Goal: Task Accomplishment & Management: Manage account settings

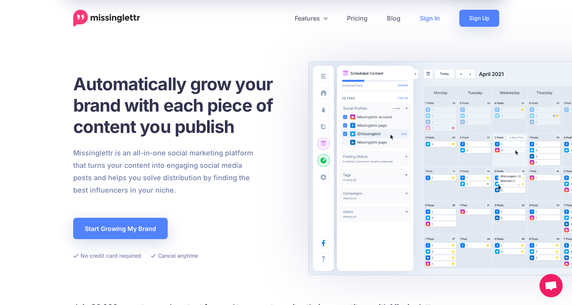
click at [424, 18] on link "Sign In" at bounding box center [429, 18] width 39 height 17
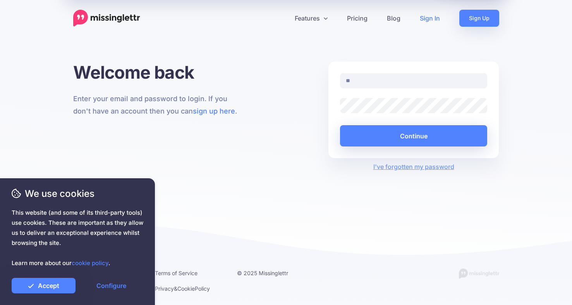
type input "**********"
click at [340, 125] on button "Continue" at bounding box center [414, 135] width 148 height 21
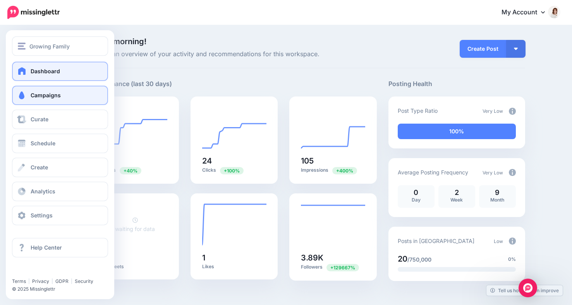
click at [30, 92] on link "Campaigns" at bounding box center [60, 95] width 96 height 19
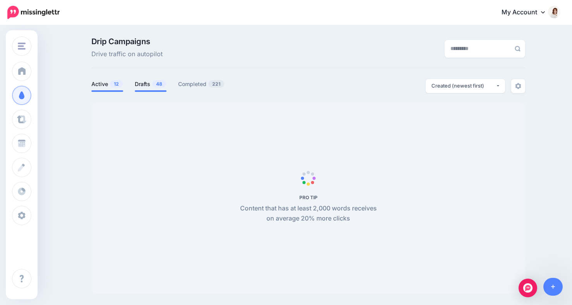
click at [142, 81] on link "Drafts 48" at bounding box center [151, 83] width 32 height 9
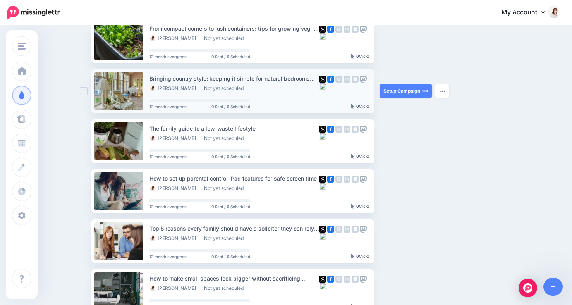
scroll to position [141, 0]
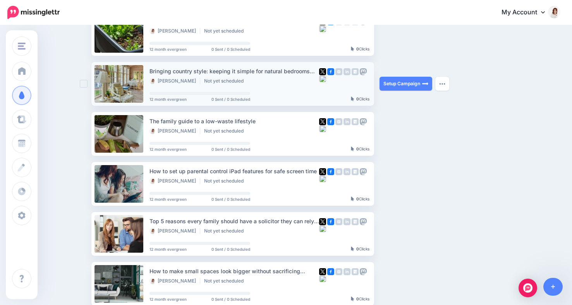
click at [82, 85] on ins at bounding box center [84, 84] width 8 height 8
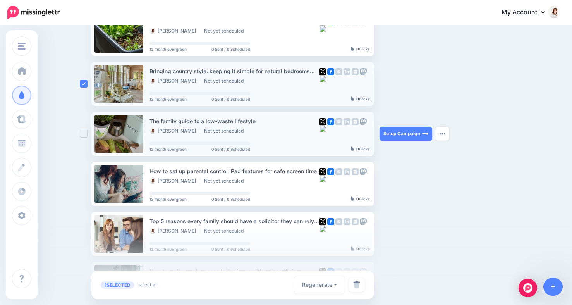
click at [84, 134] on ins at bounding box center [84, 134] width 8 height 8
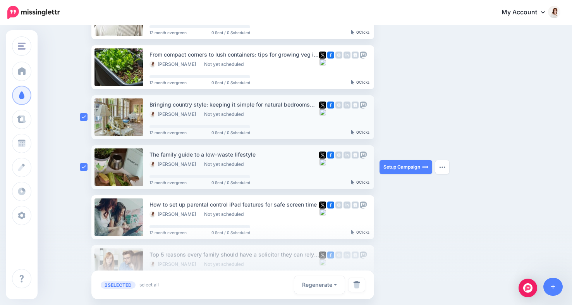
scroll to position [108, 0]
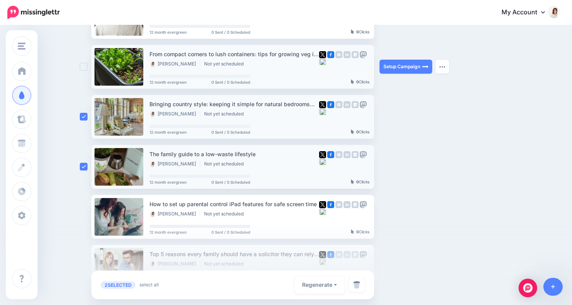
click at [83, 67] on ins at bounding box center [84, 67] width 8 height 8
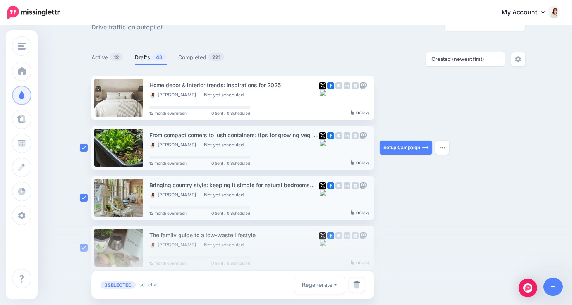
scroll to position [0, 0]
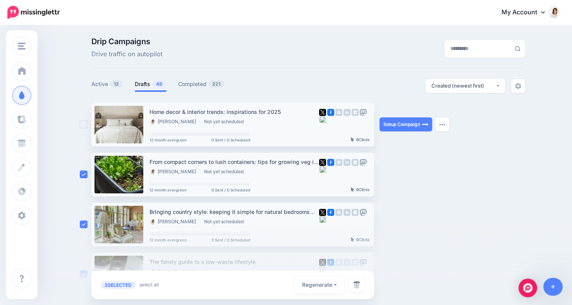
click at [83, 125] on ins at bounding box center [84, 124] width 8 height 8
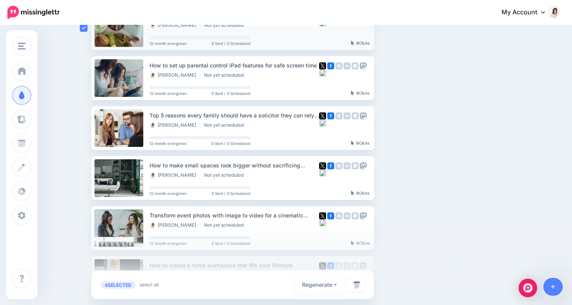
scroll to position [251, 0]
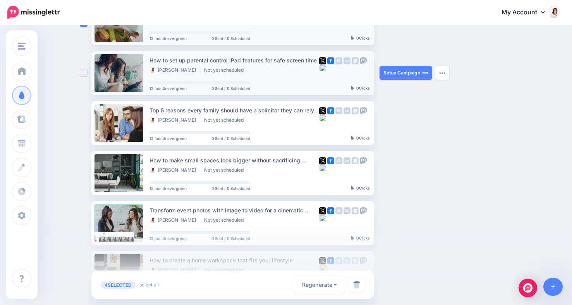
click at [85, 71] on ins at bounding box center [84, 73] width 8 height 8
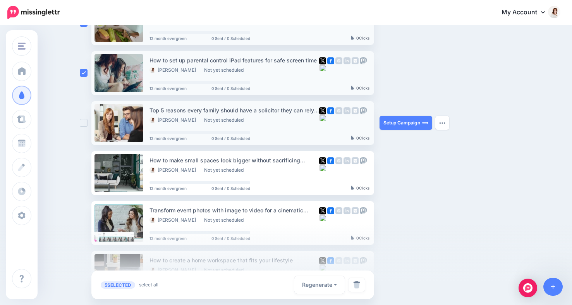
click at [83, 124] on ins at bounding box center [84, 123] width 8 height 8
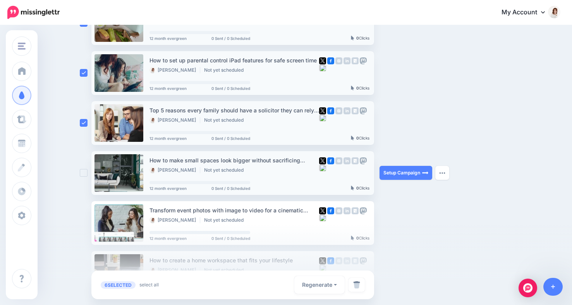
click at [84, 173] on ins at bounding box center [84, 173] width 8 height 8
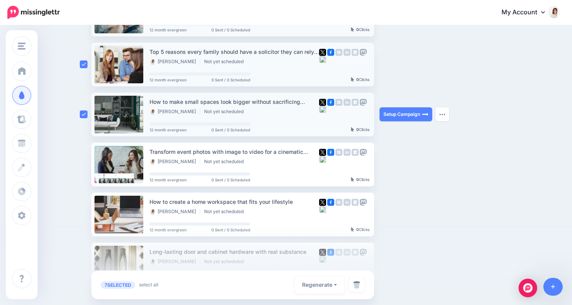
scroll to position [327, 0]
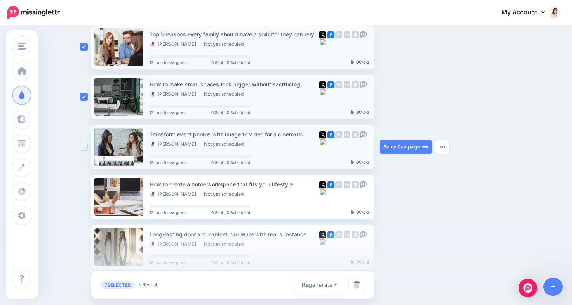
click at [81, 146] on ins at bounding box center [84, 147] width 8 height 8
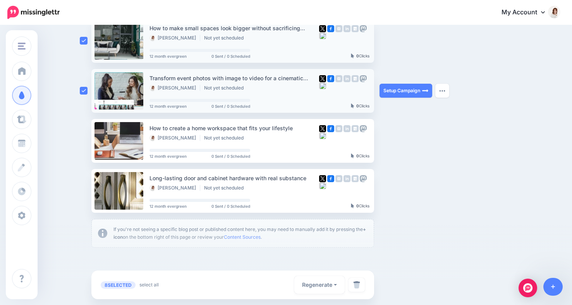
scroll to position [399, 0]
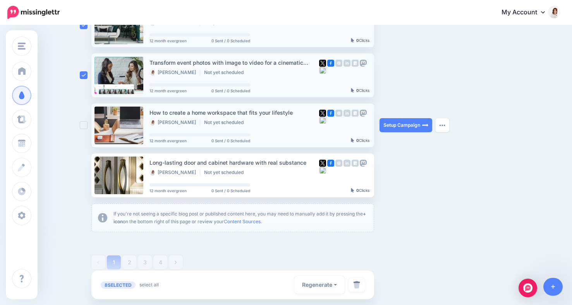
click at [83, 126] on ins at bounding box center [84, 125] width 8 height 8
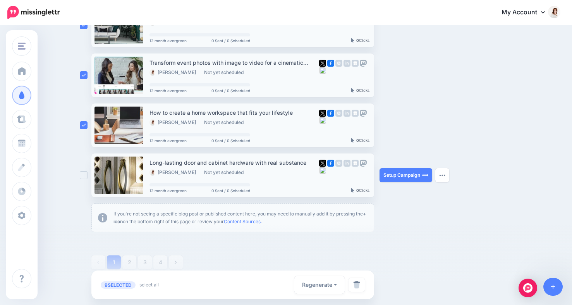
click at [84, 177] on ins at bounding box center [84, 175] width 8 height 8
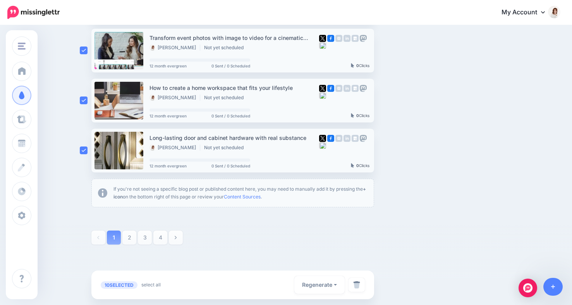
scroll to position [441, 0]
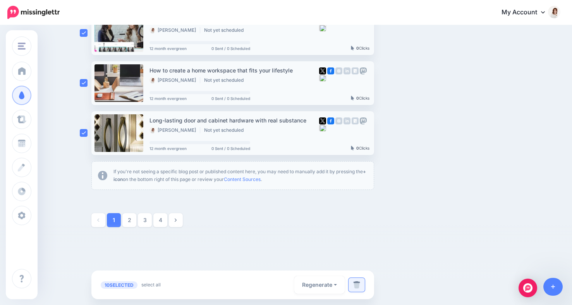
click at [357, 287] on img at bounding box center [356, 285] width 7 height 8
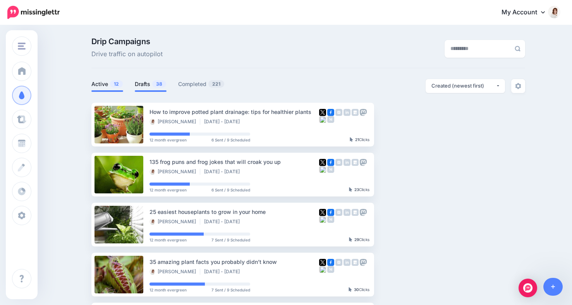
click at [141, 84] on link "Drafts 38" at bounding box center [151, 83] width 32 height 9
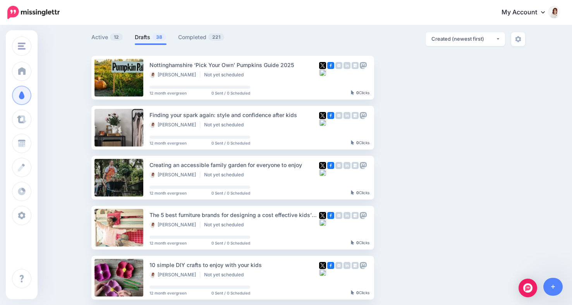
scroll to position [58, 0]
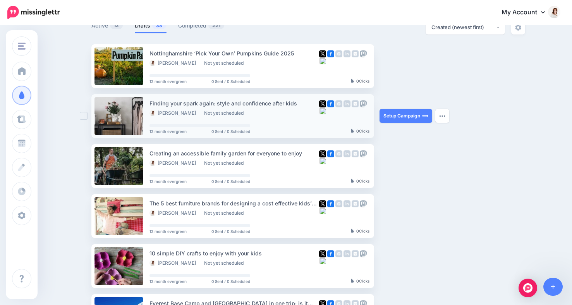
click at [81, 112] on div at bounding box center [86, 116] width 12 height 44
click at [85, 166] on ins at bounding box center [84, 166] width 8 height 8
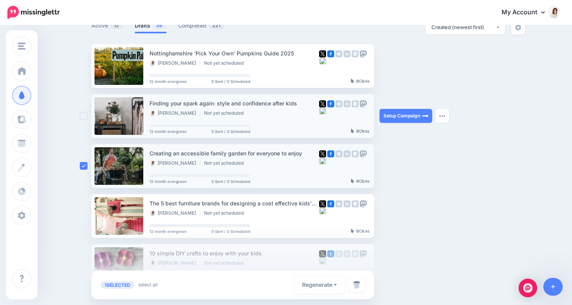
click at [81, 118] on ins at bounding box center [84, 116] width 8 height 8
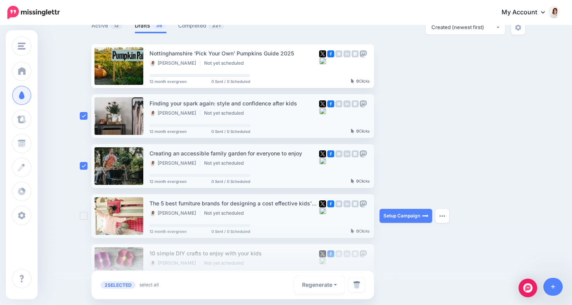
click at [82, 218] on ins at bounding box center [84, 216] width 8 height 8
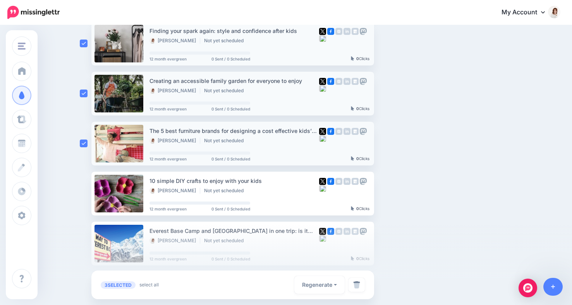
scroll to position [200, 0]
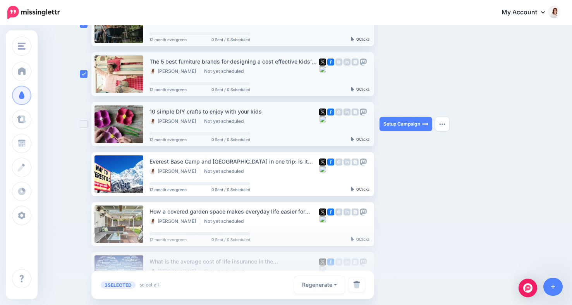
click at [85, 121] on ins at bounding box center [84, 124] width 8 height 8
click at [84, 121] on ins at bounding box center [84, 124] width 8 height 8
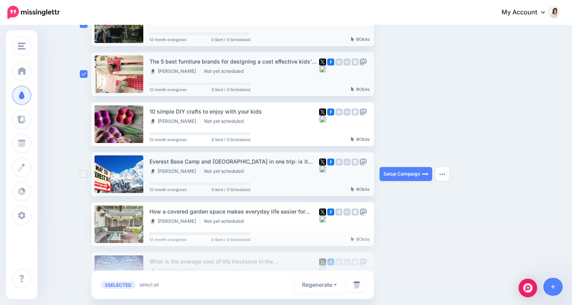
scroll to position [283, 0]
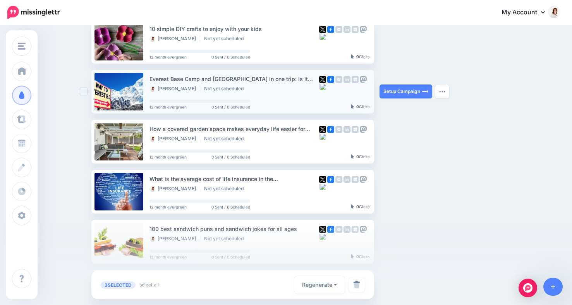
click at [82, 93] on ins at bounding box center [84, 92] width 8 height 8
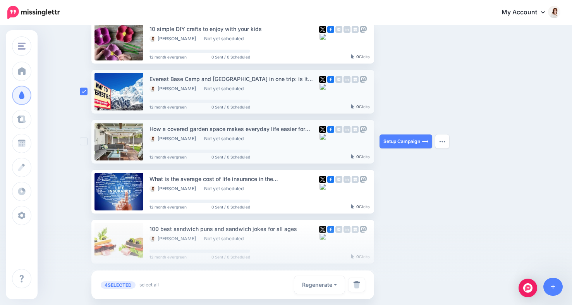
click at [82, 142] on ins at bounding box center [84, 141] width 8 height 8
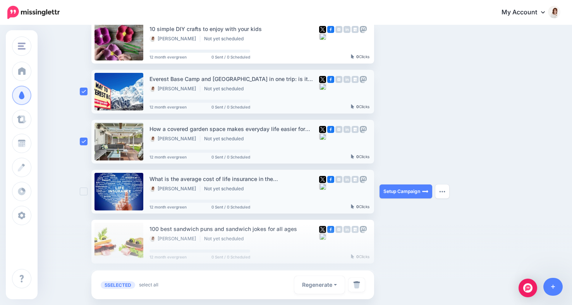
click at [86, 193] on ins at bounding box center [84, 191] width 8 height 8
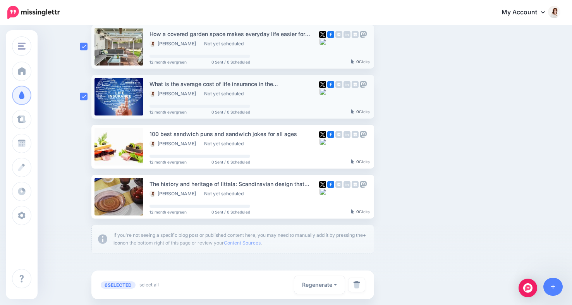
scroll to position [413, 0]
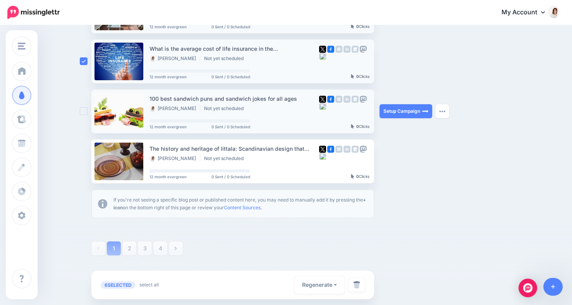
click at [83, 110] on ins at bounding box center [84, 111] width 8 height 8
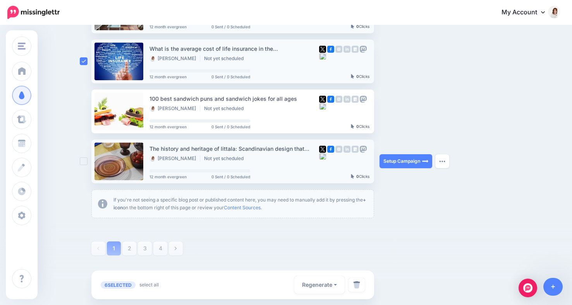
click at [83, 163] on ins at bounding box center [84, 161] width 8 height 8
click at [355, 283] on img at bounding box center [356, 285] width 7 height 8
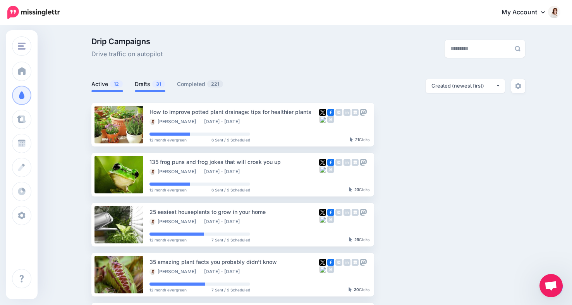
click at [148, 81] on link "Drafts 31" at bounding box center [150, 83] width 31 height 9
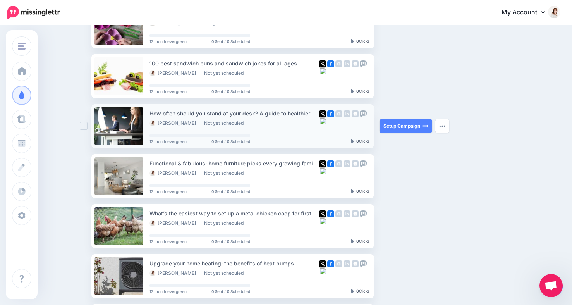
scroll to position [153, 0]
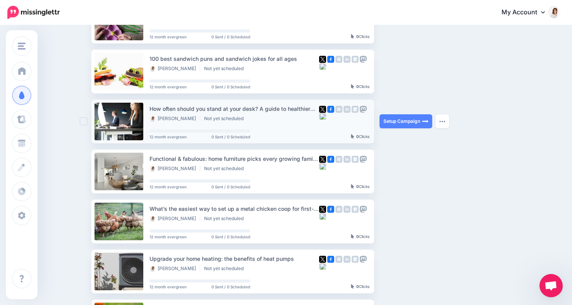
click at [82, 124] on ins at bounding box center [84, 121] width 8 height 8
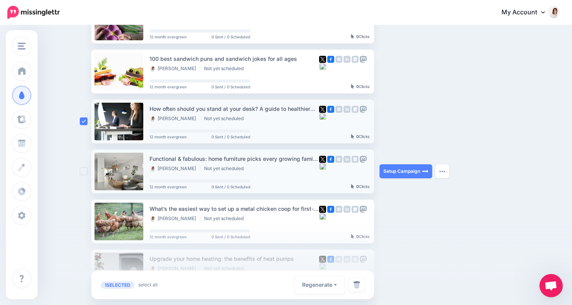
click at [83, 170] on ins at bounding box center [84, 171] width 8 height 8
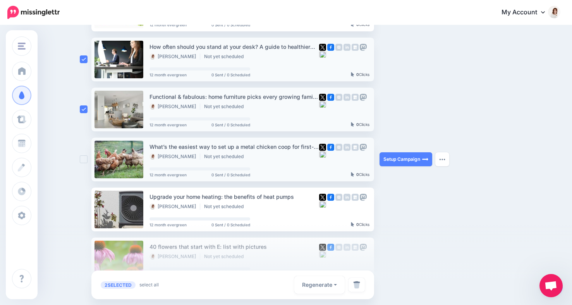
scroll to position [224, 0]
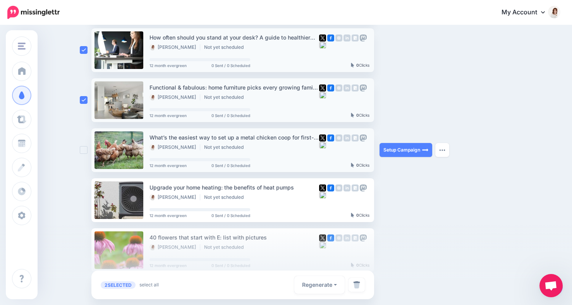
click at [84, 152] on ins at bounding box center [84, 150] width 8 height 8
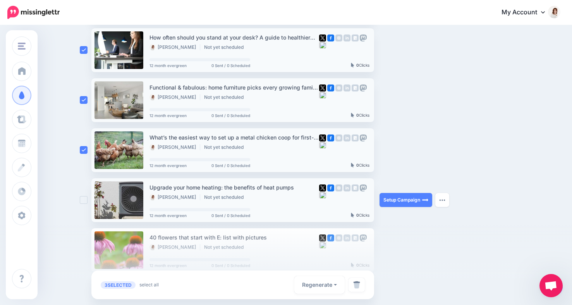
click at [82, 199] on ins at bounding box center [84, 200] width 8 height 8
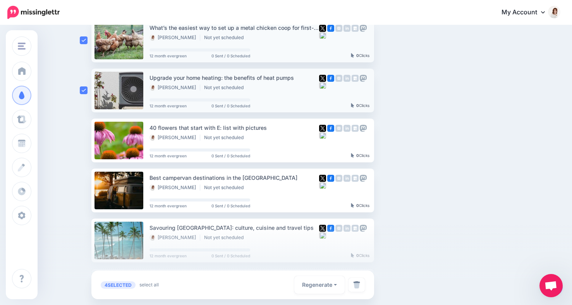
scroll to position [350, 0]
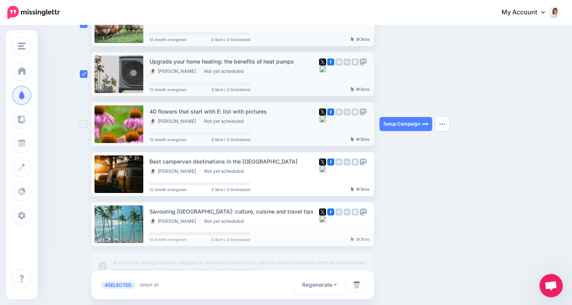
click at [82, 124] on ins at bounding box center [84, 124] width 8 height 8
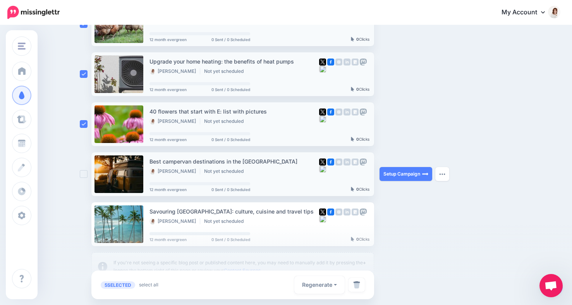
click at [84, 174] on ins at bounding box center [84, 174] width 8 height 8
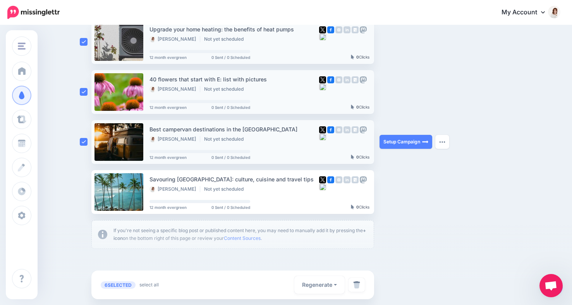
scroll to position [417, 0]
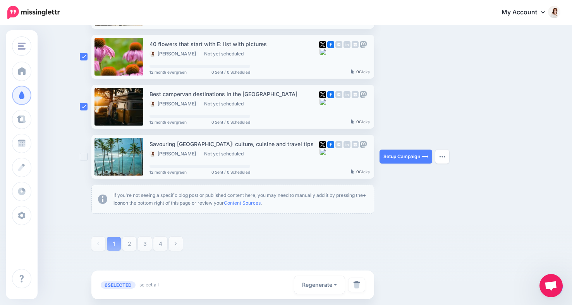
click at [82, 157] on ins at bounding box center [84, 157] width 8 height 8
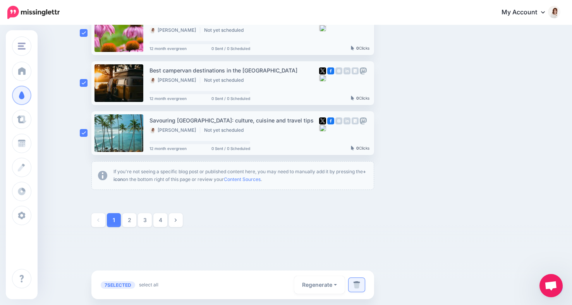
click at [357, 281] on img at bounding box center [356, 285] width 7 height 8
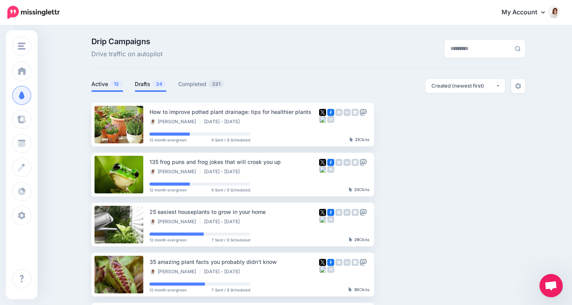
click at [151, 84] on link "Drafts 24" at bounding box center [151, 83] width 32 height 9
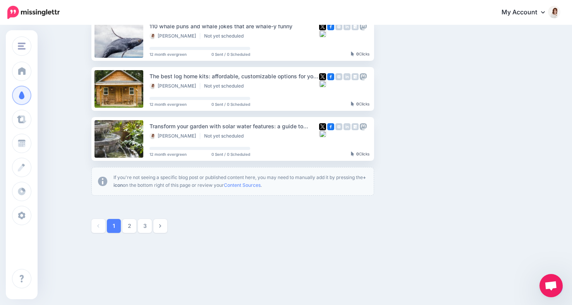
scroll to position [441, 0]
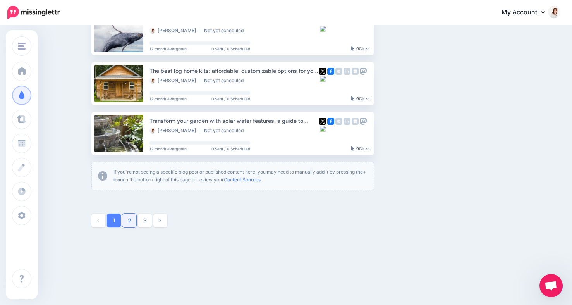
click at [127, 218] on link "2" at bounding box center [129, 220] width 14 height 14
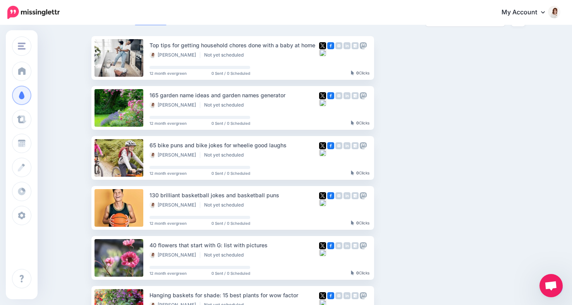
scroll to position [57, 0]
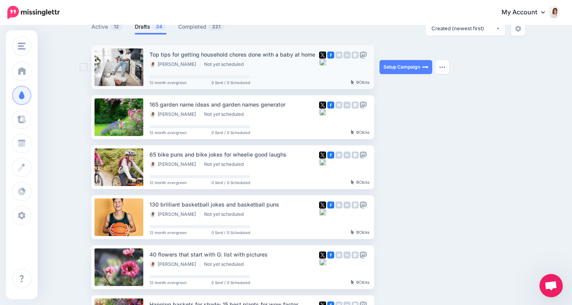
click at [81, 71] on div at bounding box center [86, 67] width 12 height 44
click at [82, 69] on ins at bounding box center [84, 67] width 8 height 8
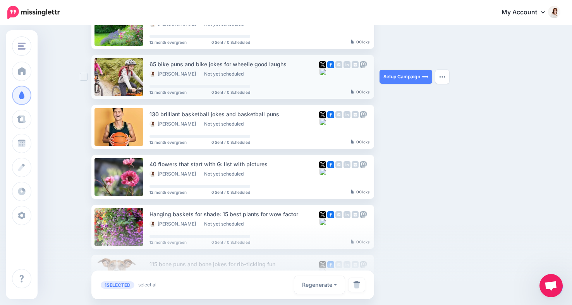
scroll to position [163, 0]
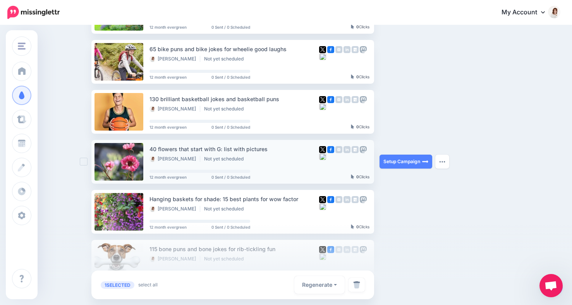
click at [84, 162] on ins at bounding box center [84, 162] width 8 height 8
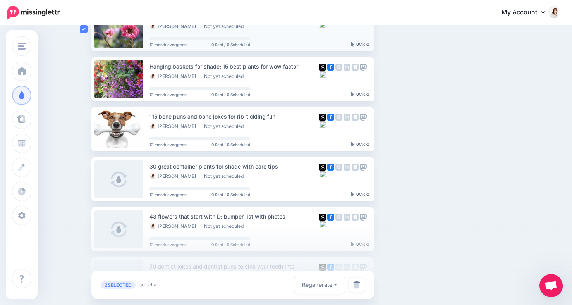
scroll to position [293, 0]
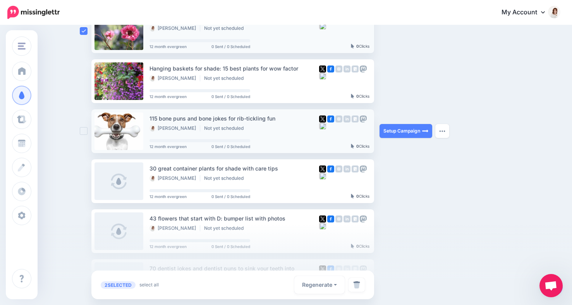
click at [82, 130] on ins at bounding box center [84, 131] width 8 height 8
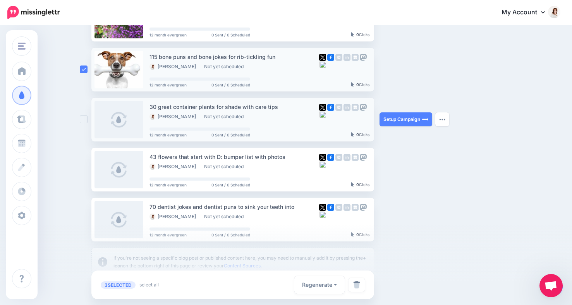
scroll to position [374, 0]
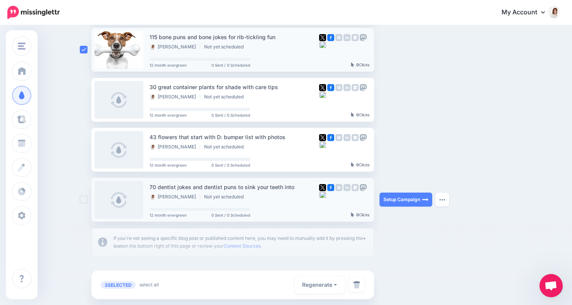
click at [82, 200] on ins at bounding box center [84, 200] width 8 height 8
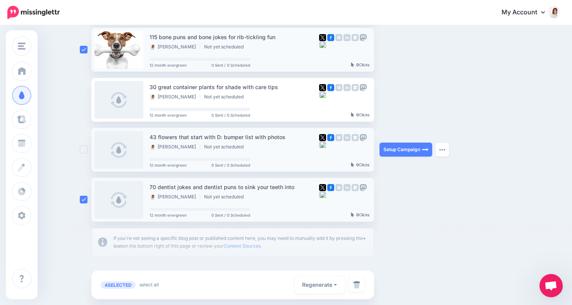
click at [83, 150] on ins at bounding box center [84, 150] width 8 height 8
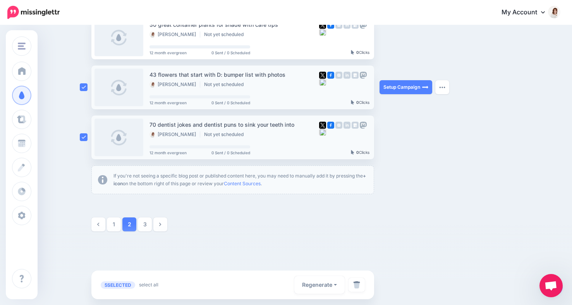
scroll to position [441, 0]
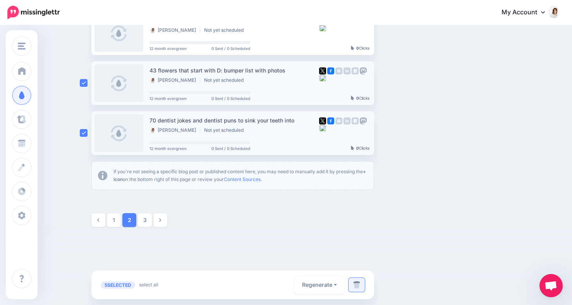
click at [355, 285] on img at bounding box center [356, 285] width 7 height 8
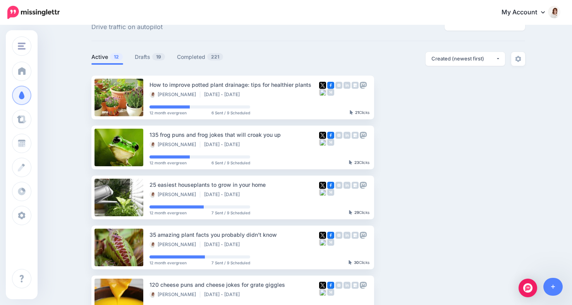
scroll to position [23, 0]
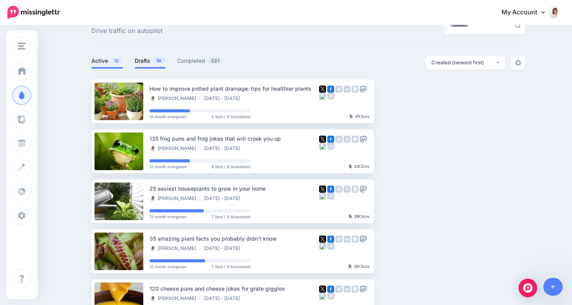
click at [143, 56] on link "Drafts 19" at bounding box center [150, 60] width 31 height 9
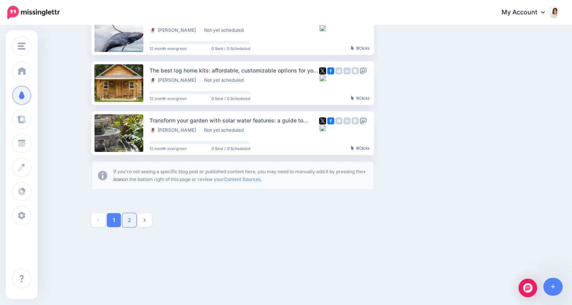
click at [129, 222] on link "2" at bounding box center [129, 220] width 14 height 14
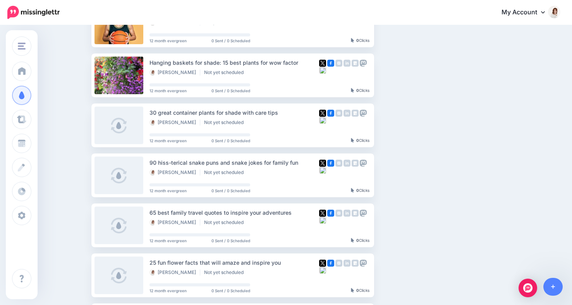
scroll to position [190, 0]
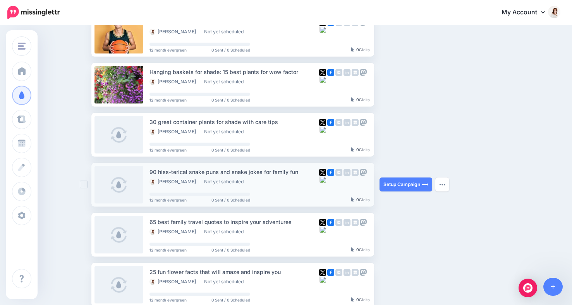
click at [84, 184] on ins at bounding box center [84, 184] width 8 height 8
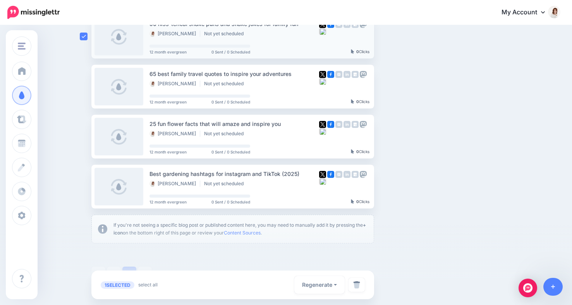
scroll to position [381, 0]
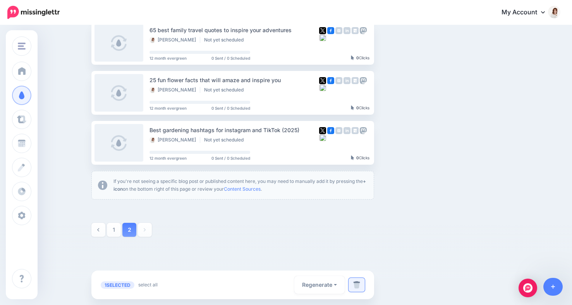
click at [355, 288] on img at bounding box center [356, 285] width 7 height 8
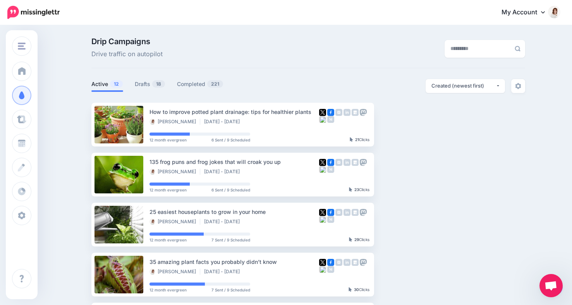
click at [144, 83] on link "Drafts 18" at bounding box center [150, 83] width 31 height 9
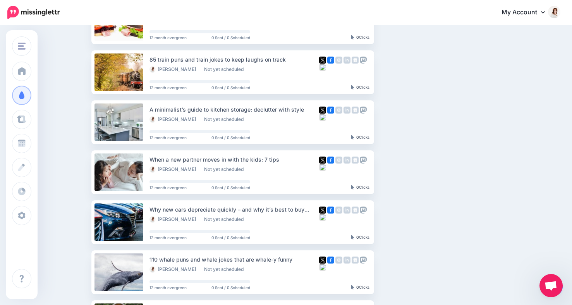
scroll to position [206, 0]
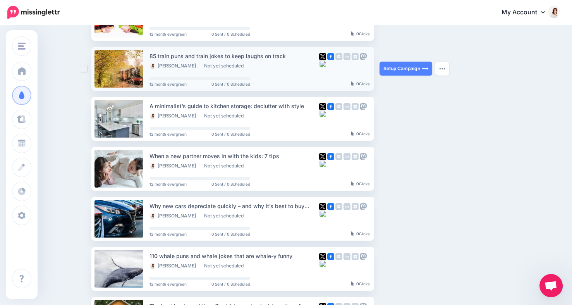
click at [83, 68] on ins at bounding box center [84, 69] width 8 height 8
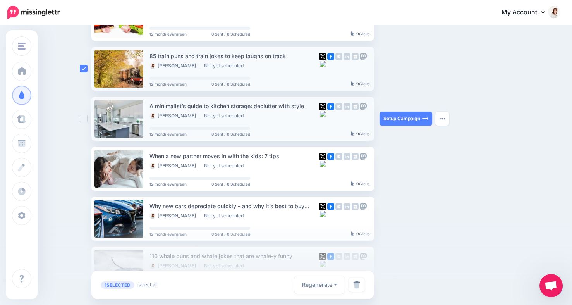
click at [84, 119] on ins at bounding box center [84, 119] width 8 height 8
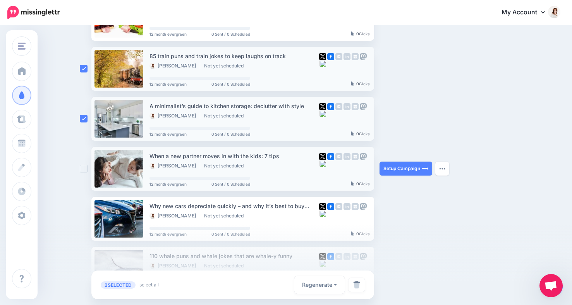
click at [83, 168] on ins at bounding box center [84, 169] width 8 height 8
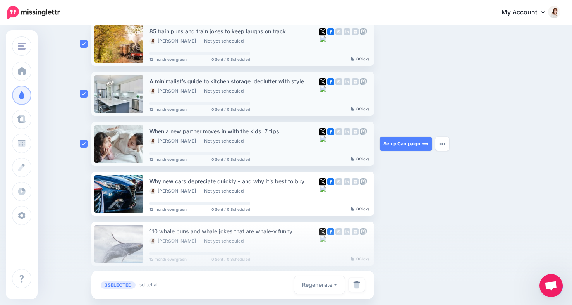
scroll to position [256, 0]
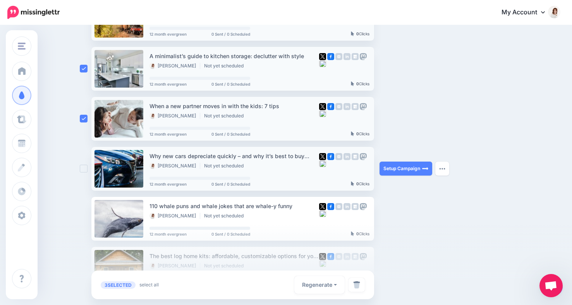
click at [83, 164] on div at bounding box center [86, 169] width 12 height 44
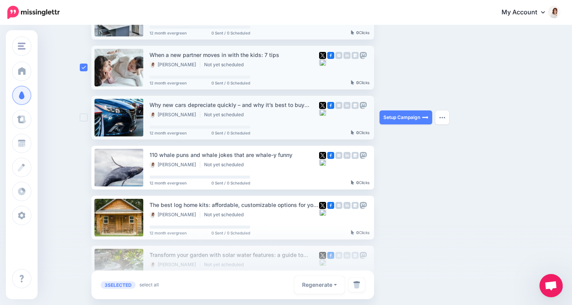
scroll to position [307, 0]
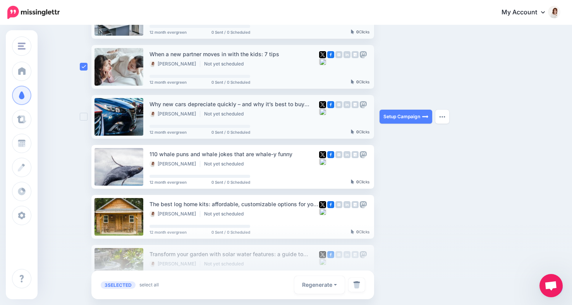
click at [83, 124] on div at bounding box center [86, 117] width 12 height 44
click at [83, 115] on ins at bounding box center [84, 117] width 8 height 8
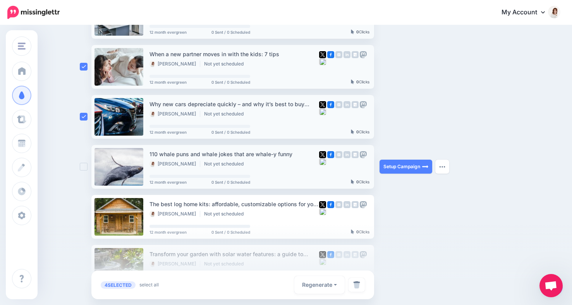
click at [84, 169] on ins at bounding box center [84, 167] width 8 height 8
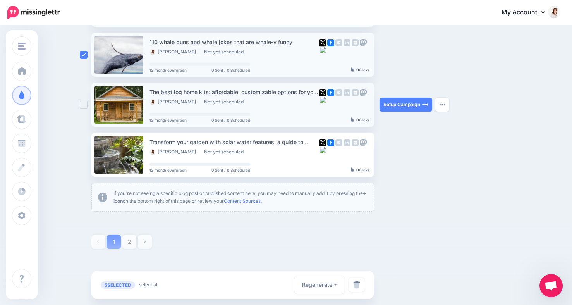
scroll to position [421, 0]
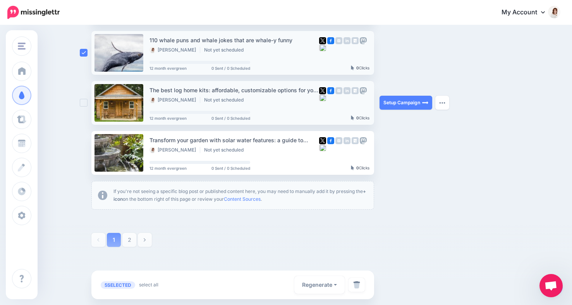
click at [84, 103] on ins at bounding box center [84, 103] width 8 height 8
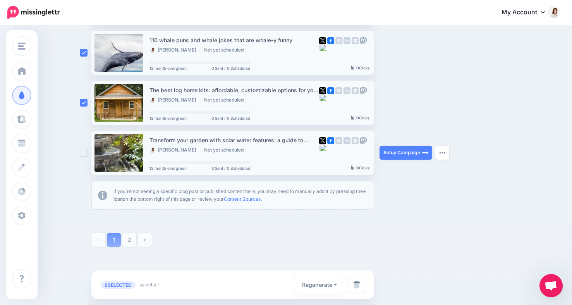
click at [83, 153] on ins at bounding box center [84, 153] width 8 height 8
click at [360, 285] on img at bounding box center [356, 285] width 7 height 8
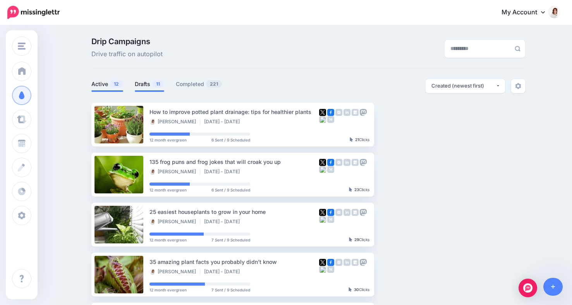
click at [141, 82] on link "Drafts 11" at bounding box center [149, 83] width 29 height 9
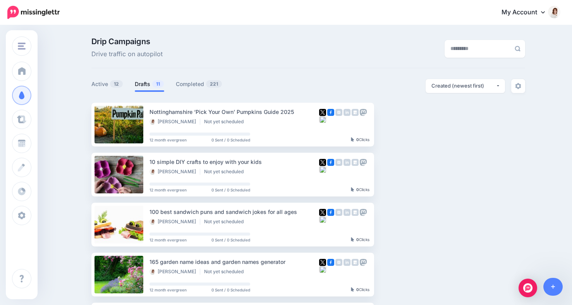
click at [542, 11] on icon at bounding box center [543, 12] width 4 height 6
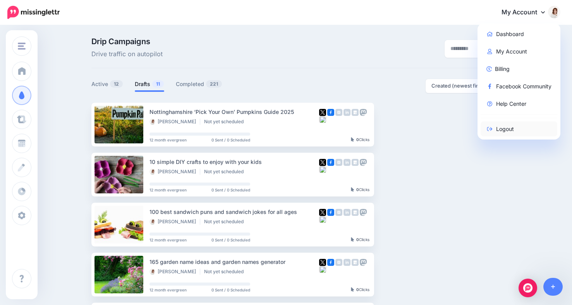
click at [505, 127] on link "Logout" at bounding box center [518, 128] width 77 height 15
